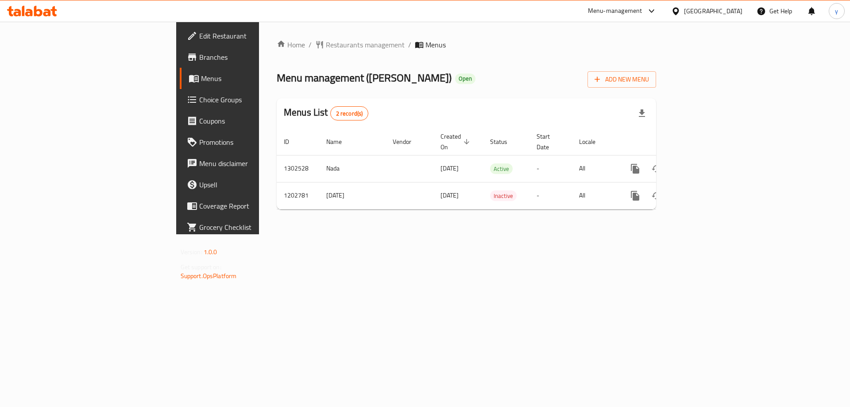
click at [199, 57] on span "Branches" at bounding box center [255, 57] width 112 height 11
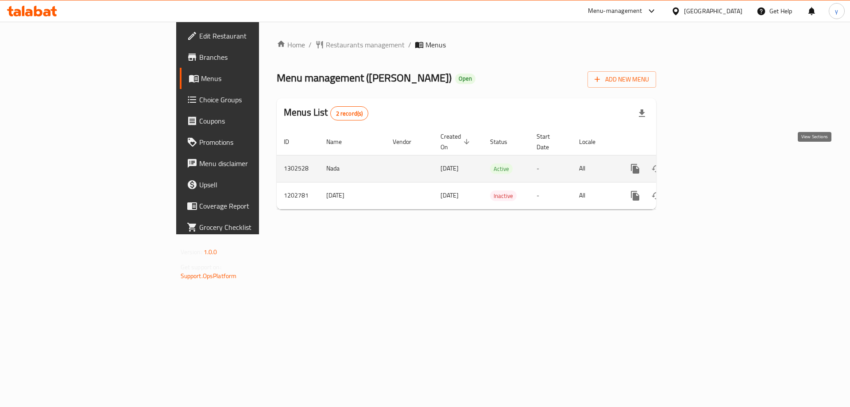
click at [709, 158] on link "enhanced table" at bounding box center [698, 168] width 21 height 21
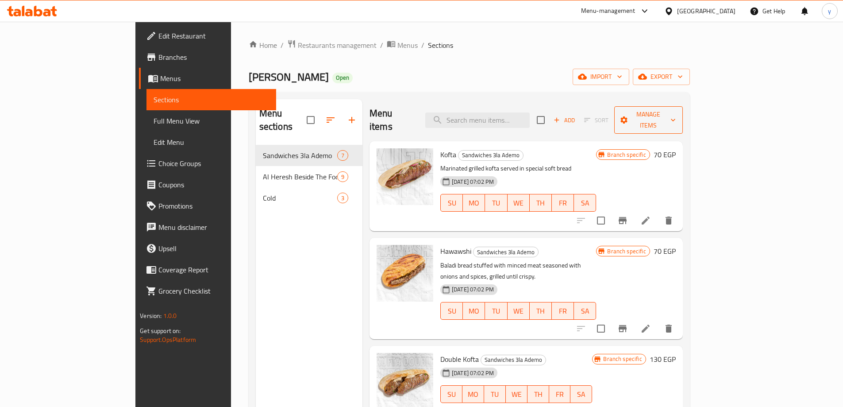
click at [676, 109] on span "Manage items" at bounding box center [648, 120] width 54 height 22
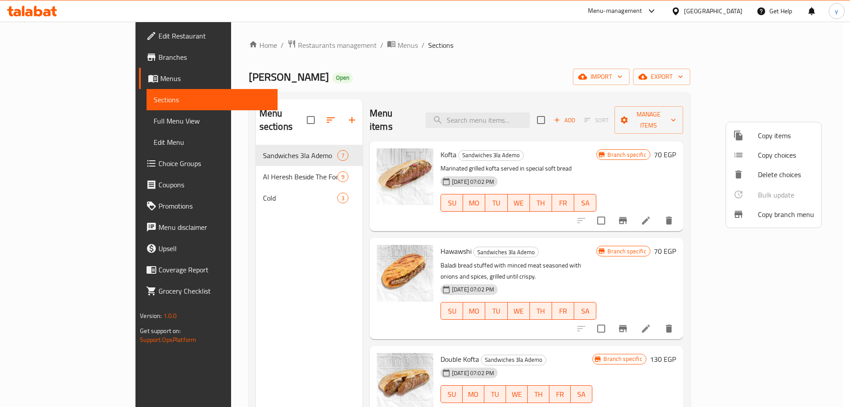
click at [786, 223] on li "Copy branch menu" at bounding box center [773, 213] width 95 height 19
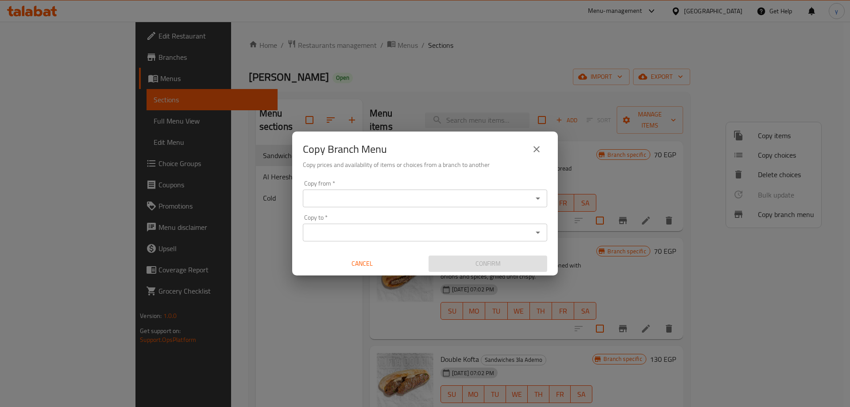
click at [469, 200] on input "Copy from   *" at bounding box center [417, 198] width 224 height 12
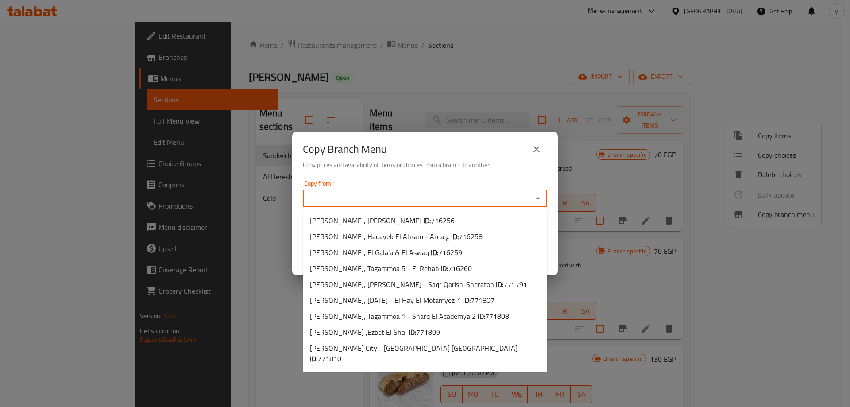
click at [356, 199] on input "Copy from   *" at bounding box center [417, 198] width 224 height 12
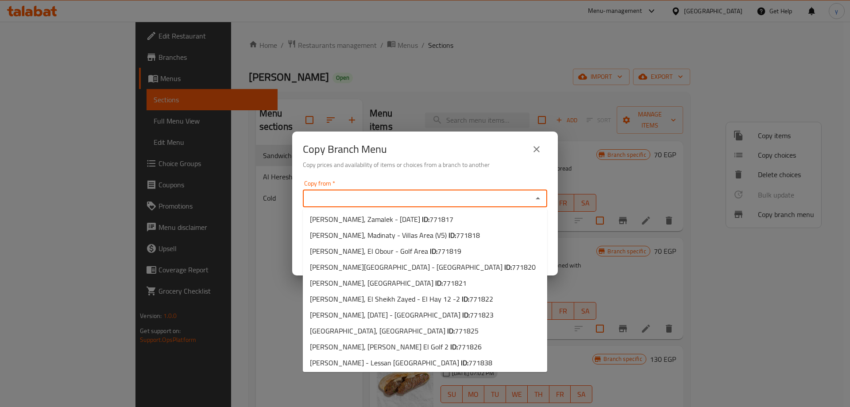
scroll to position [306, 0]
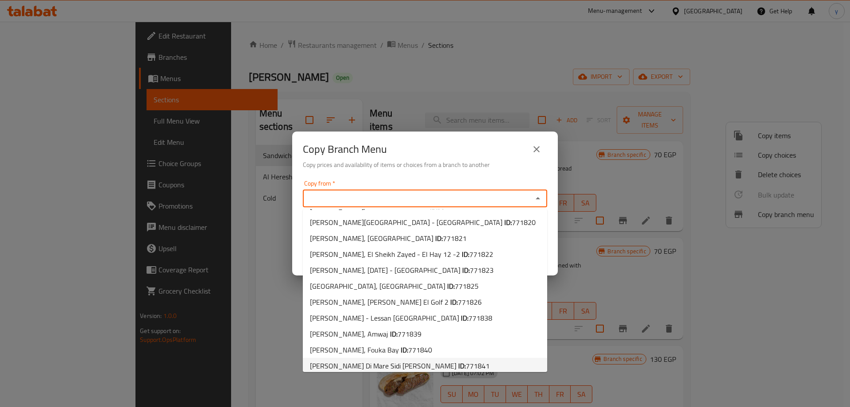
click at [404, 360] on span "Kufta, Stella Di Mare Sidi Abdel Rahman ID: 771841" at bounding box center [400, 365] width 180 height 11
type input "Kufta, Stella Di Mare Sidi Abdel Rahman"
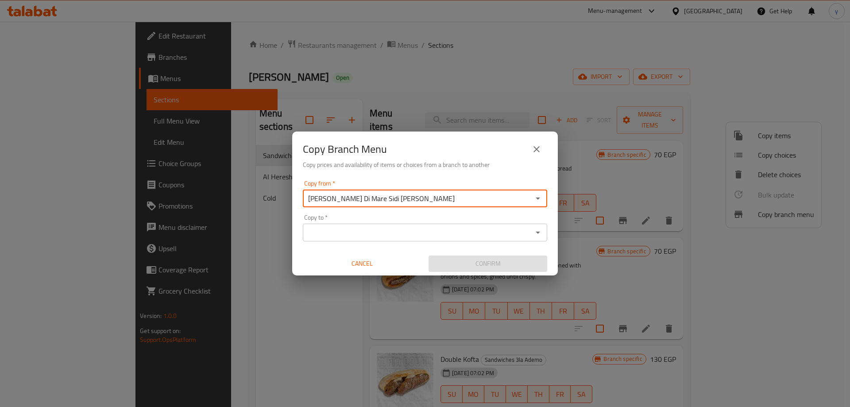
click at [404, 223] on div "Copy to *" at bounding box center [425, 232] width 244 height 18
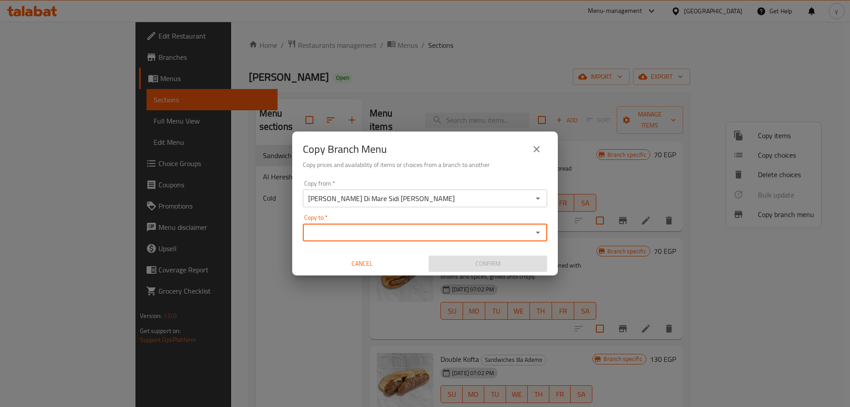
click at [406, 235] on input "Copy to   *" at bounding box center [417, 232] width 224 height 12
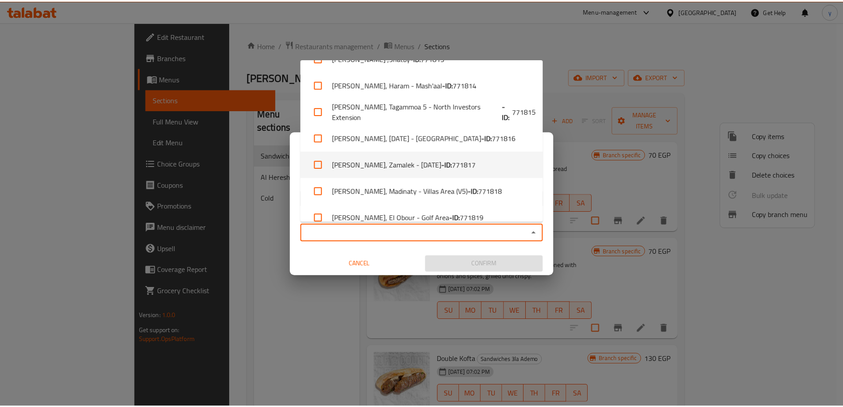
scroll to position [614, 0]
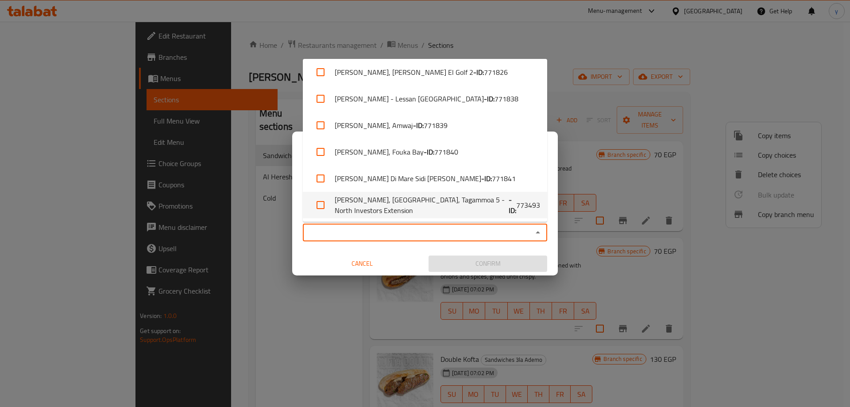
click at [527, 209] on span "773493" at bounding box center [528, 205] width 24 height 11
checkbox input "true"
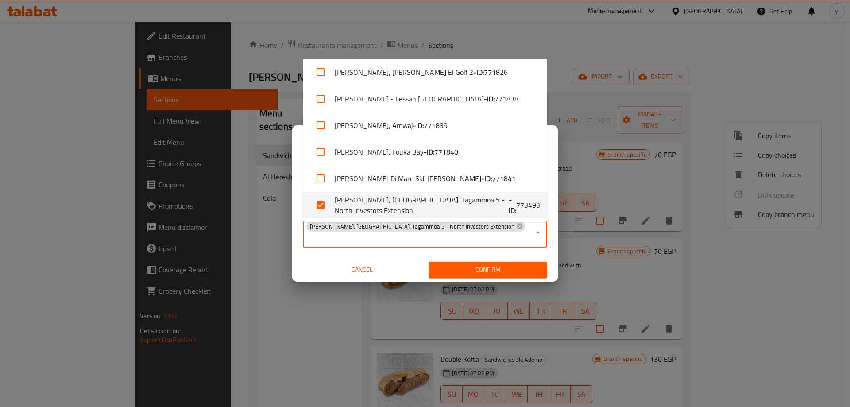
click at [502, 264] on span "Confirm" at bounding box center [487, 269] width 104 height 11
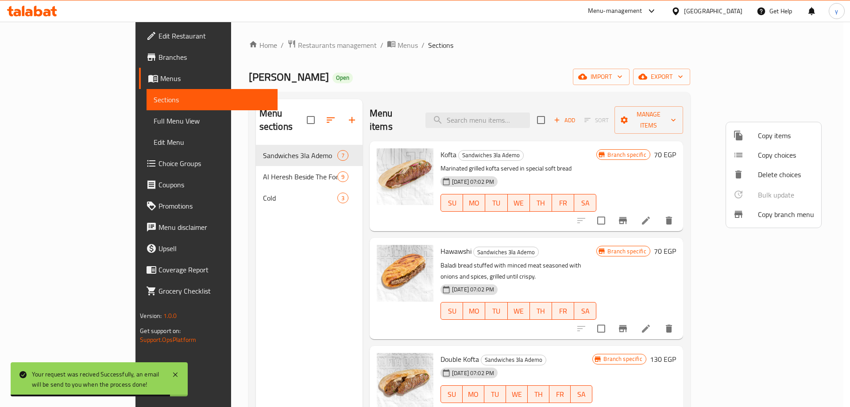
click at [52, 53] on div at bounding box center [425, 203] width 850 height 407
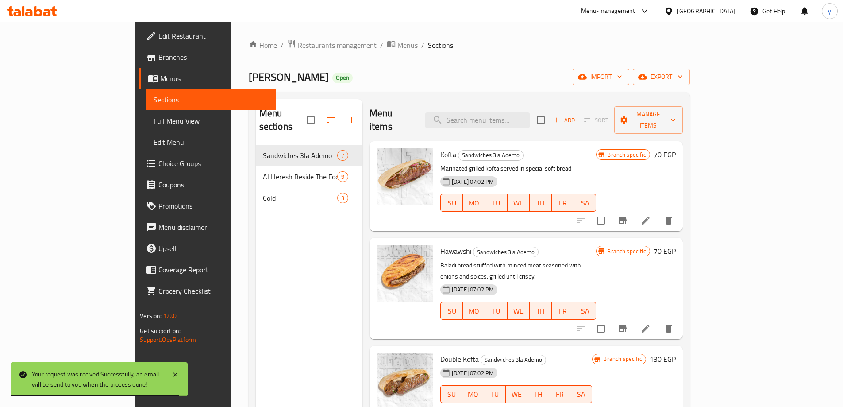
click at [158, 53] on span "Branches" at bounding box center [213, 57] width 111 height 11
